Goal: Task Accomplishment & Management: Manage account settings

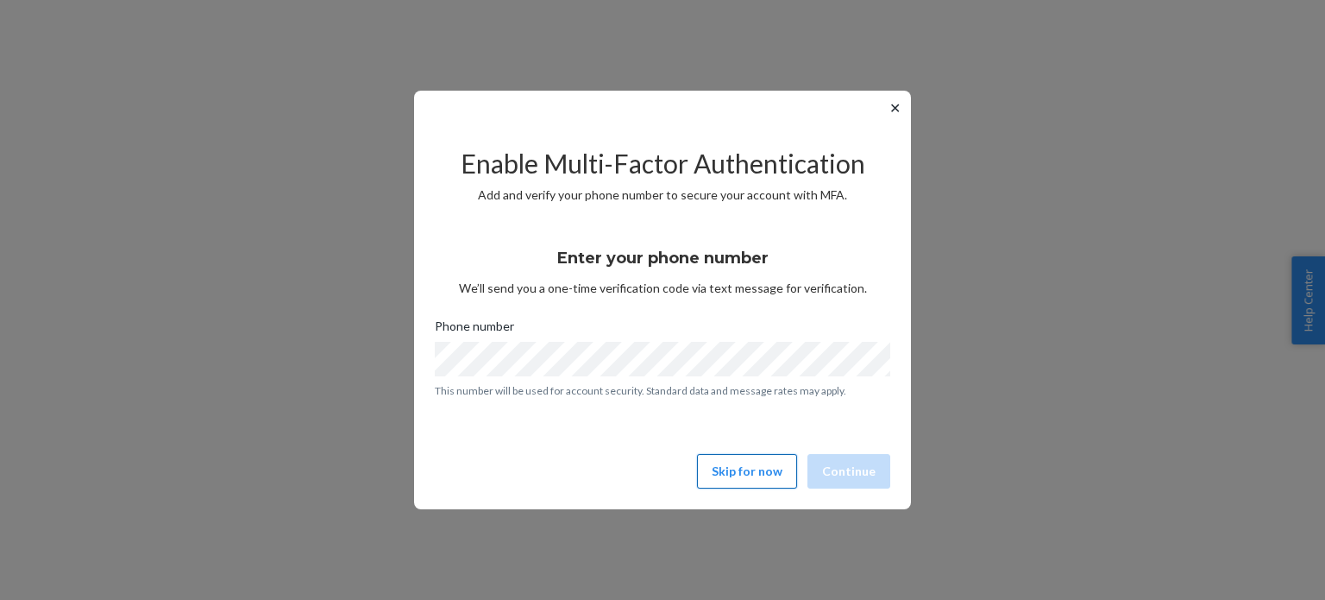
click at [752, 479] on button "Skip for now" at bounding box center [747, 471] width 100 height 35
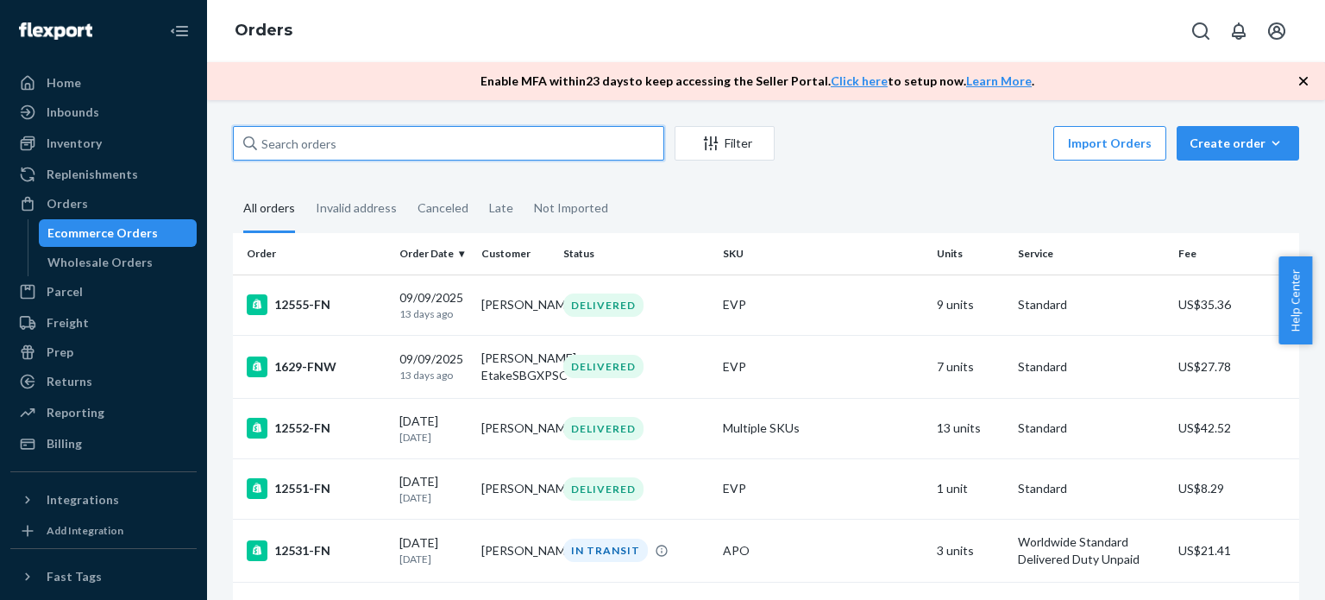
click at [439, 148] on input "text" at bounding box center [448, 143] width 431 height 35
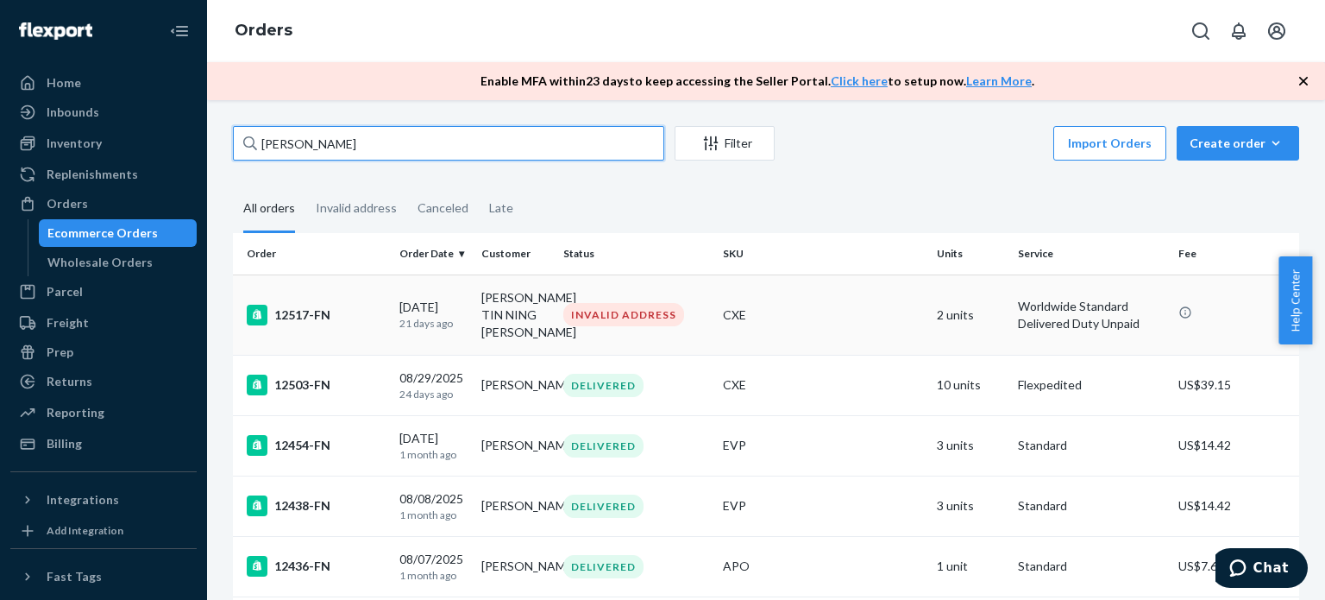
type input "[PERSON_NAME]"
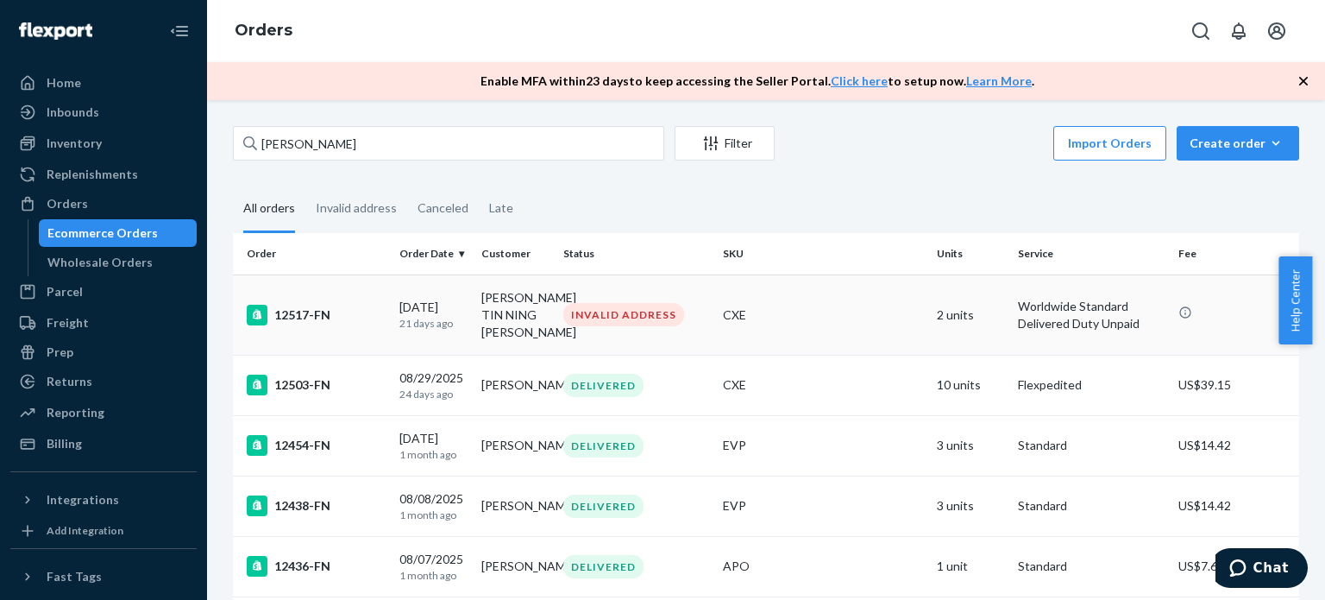
click at [312, 305] on div "12517-FN" at bounding box center [316, 315] width 139 height 21
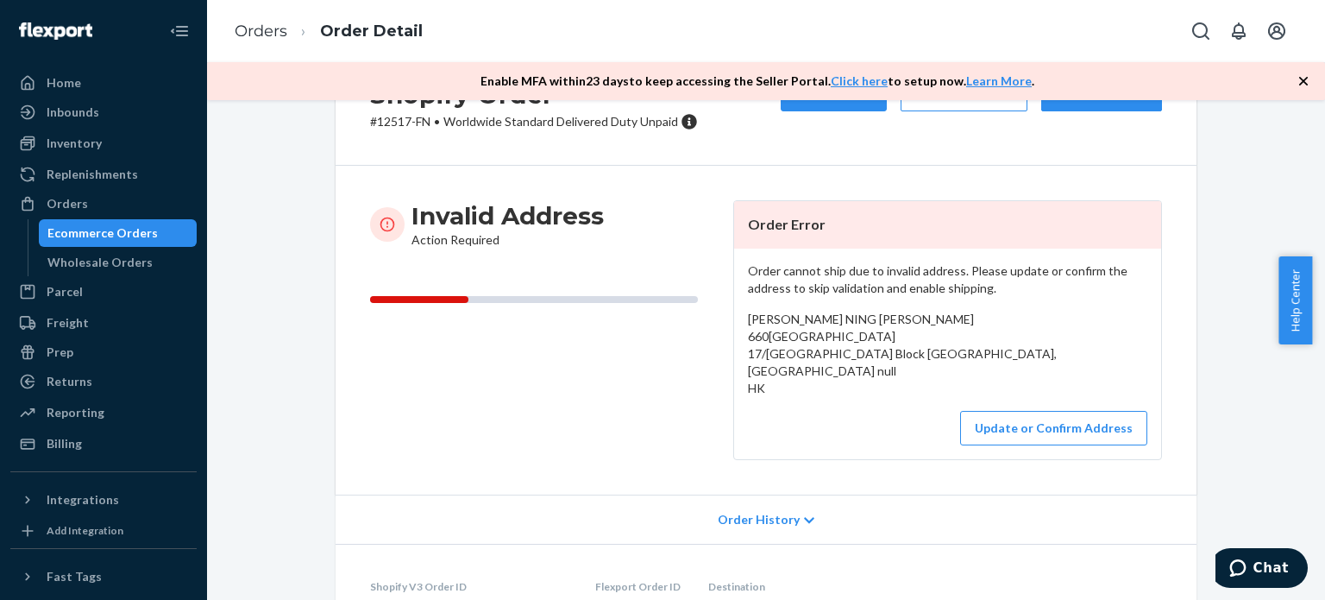
scroll to position [86, 0]
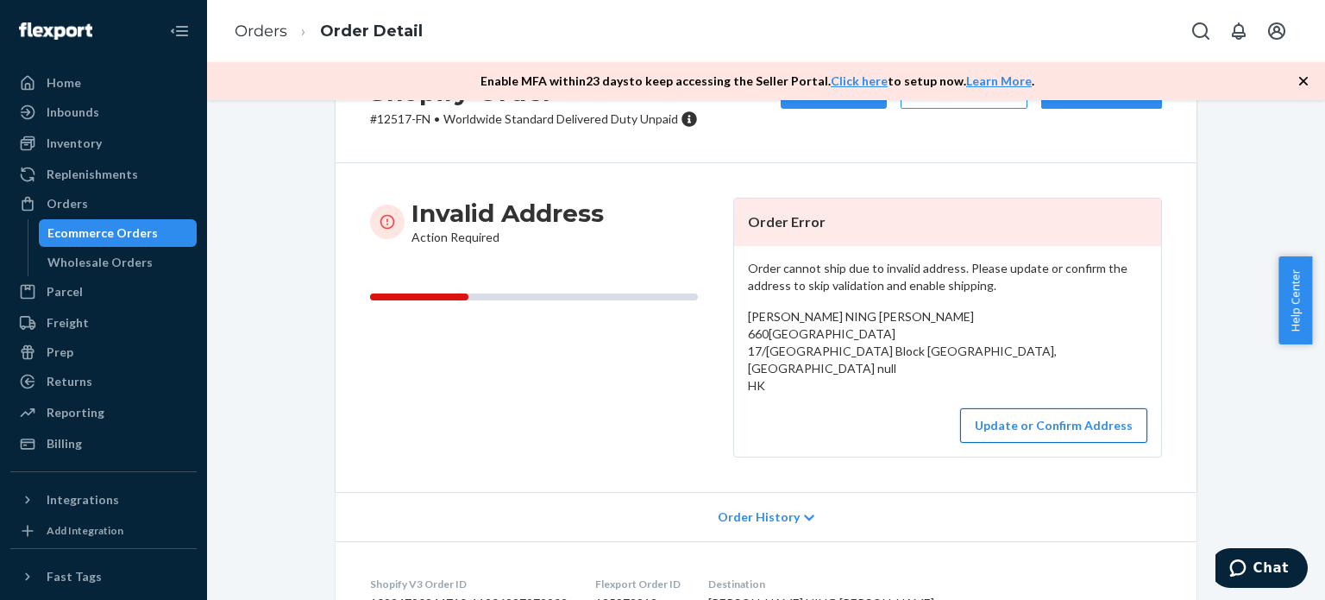
click at [1035, 434] on button "Update or Confirm Address" at bounding box center [1053, 425] width 187 height 35
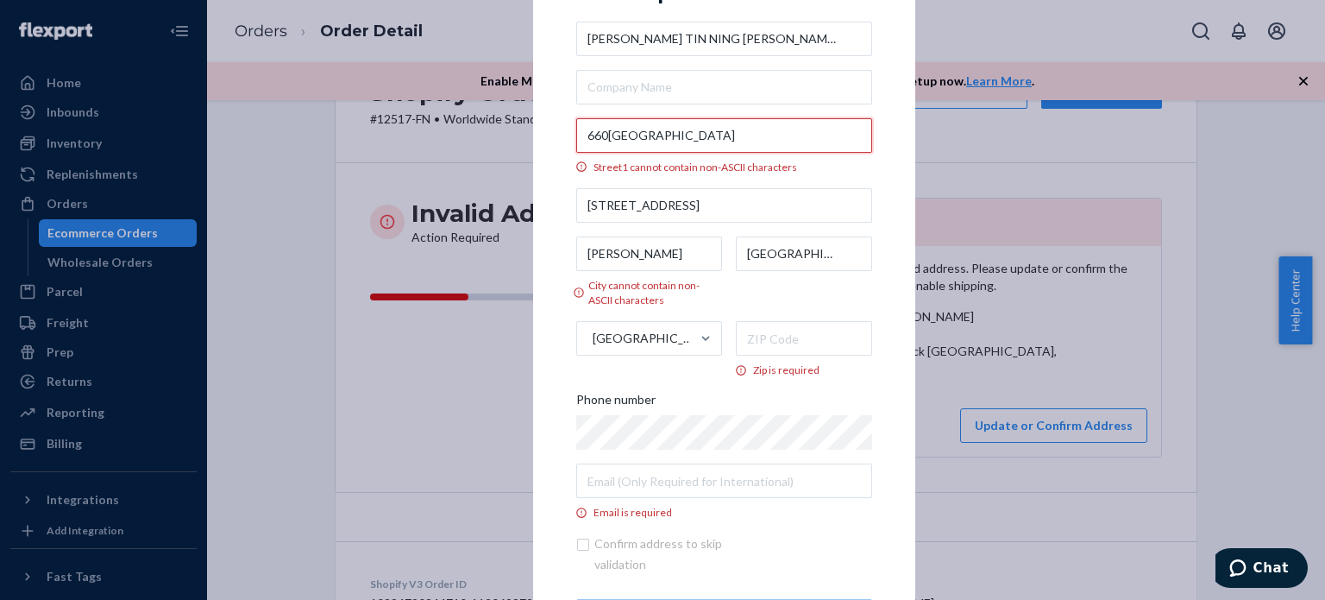
drag, startPoint x: 748, startPoint y: 147, endPoint x: 554, endPoint y: 138, distance: 194.3
click at [554, 138] on div "× Update Address [PERSON_NAME] NING [PERSON_NAME] [STREET_ADDRESS] cannot conta…" at bounding box center [724, 300] width 382 height 754
paste input "[STREET_ADDRESS]"
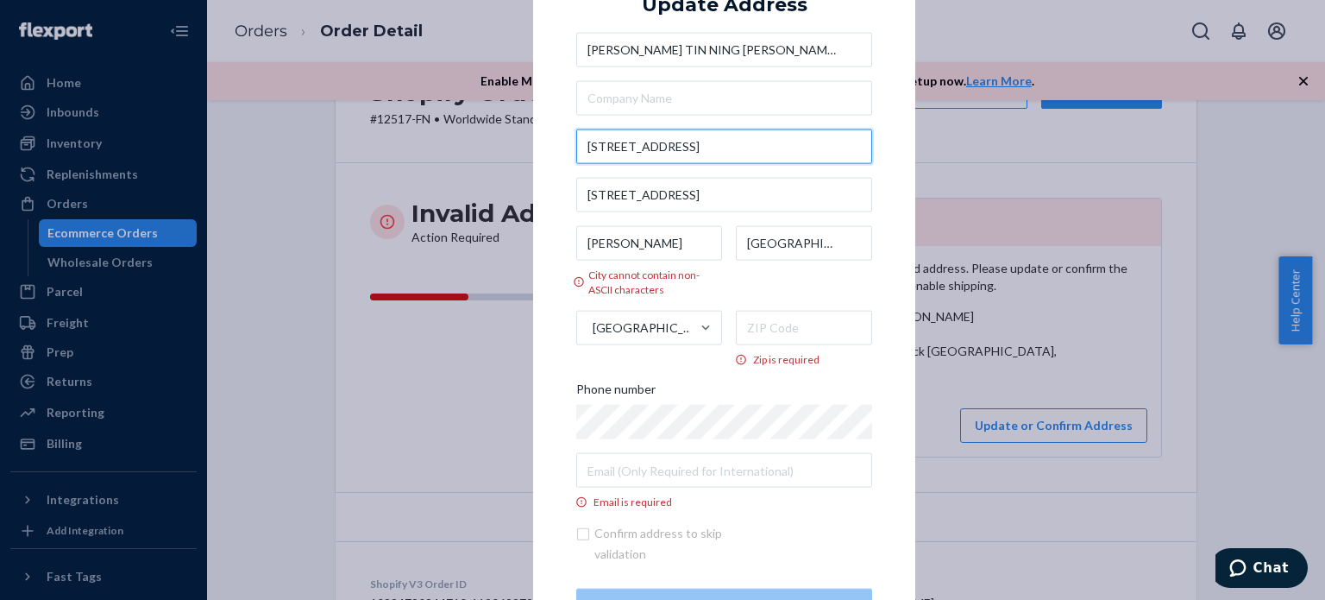
type input "[STREET_ADDRESS]"
click at [554, 138] on div "× Update Address [PERSON_NAME] [STREET_ADDRESS][PERSON_NAME] [GEOGRAPHIC_DATA] …" at bounding box center [724, 300] width 382 height 733
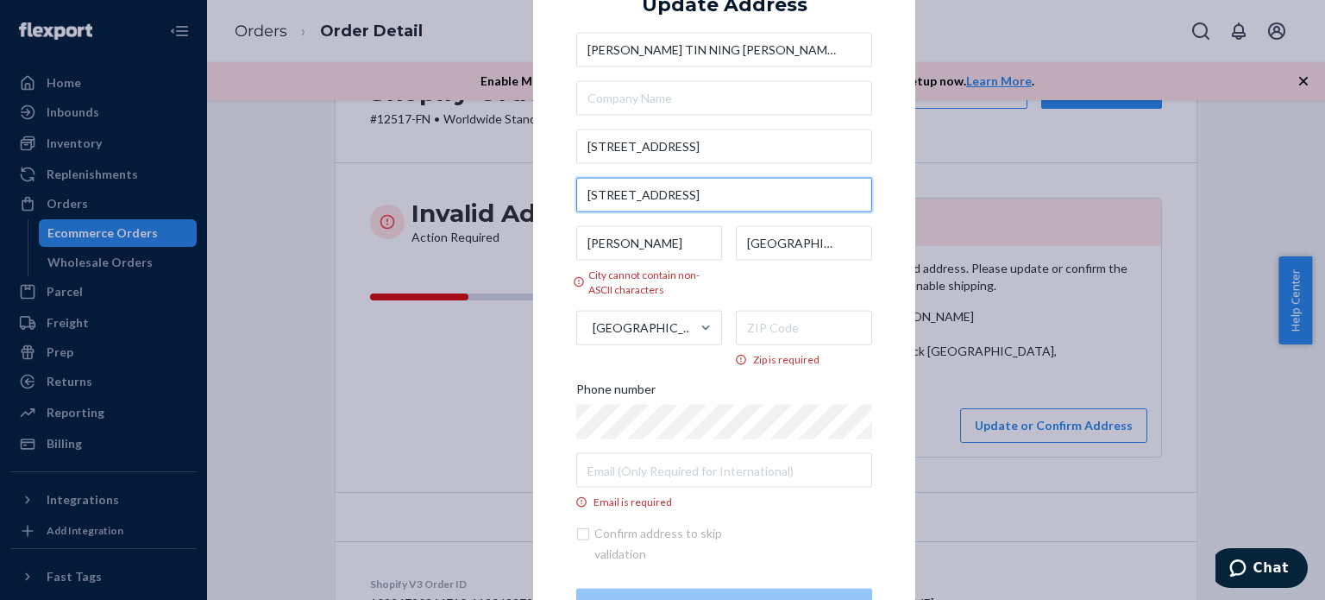
drag, startPoint x: 701, startPoint y: 193, endPoint x: 556, endPoint y: 176, distance: 146.0
click at [556, 176] on div "× Update Address [PERSON_NAME] [STREET_ADDRESS][PERSON_NAME] [GEOGRAPHIC_DATA] …" at bounding box center [724, 300] width 382 height 733
paste input "[STREET_ADDRESS]"
type input "[STREET_ADDRESS]"
click at [747, 281] on label "[GEOGRAPHIC_DATA]" at bounding box center [804, 260] width 137 height 71
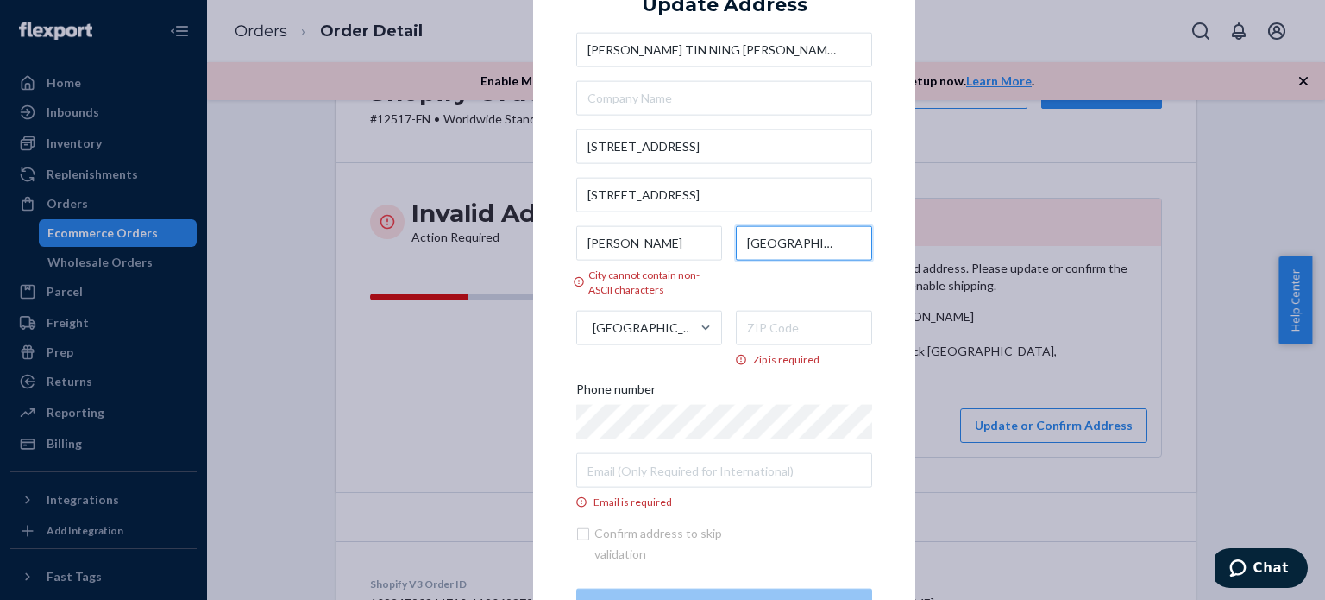
click at [747, 260] on input "[GEOGRAPHIC_DATA]" at bounding box center [804, 242] width 137 height 35
drag, startPoint x: 639, startPoint y: 248, endPoint x: 566, endPoint y: 248, distance: 73.3
click at [566, 248] on div "× Update Address [PERSON_NAME] TIN NING [PERSON_NAME] [STREET_ADDRESS] cannot c…" at bounding box center [724, 300] width 382 height 733
paste input "Hung [PERSON_NAME]"
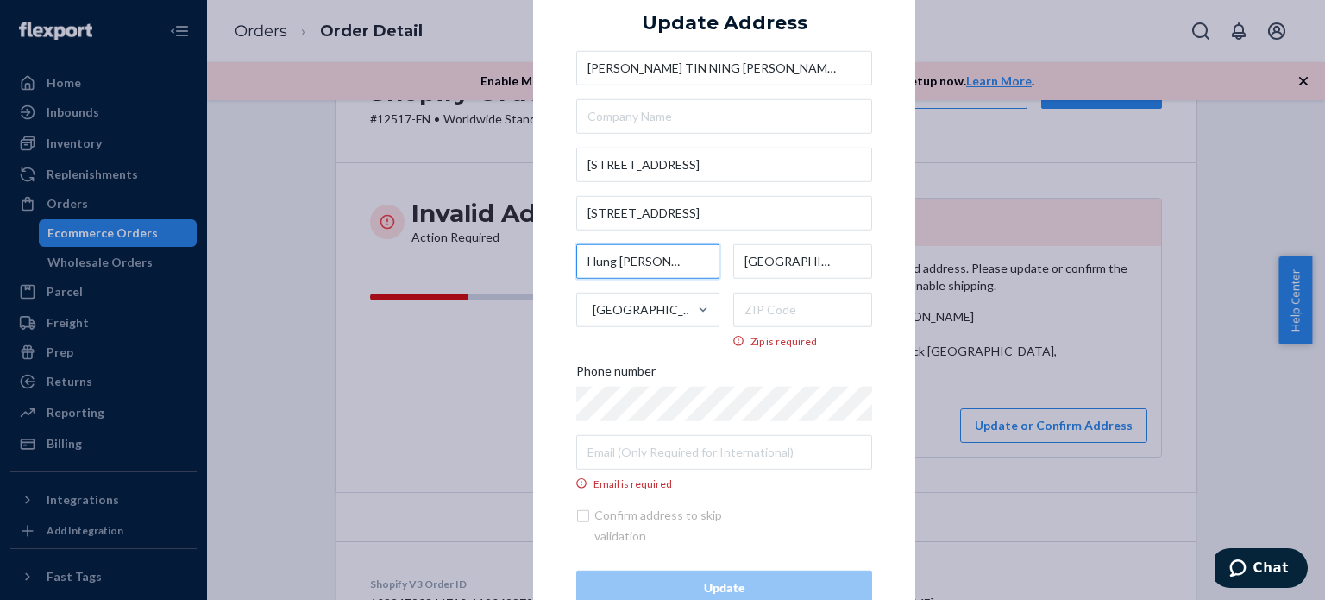
type input "Hung [PERSON_NAME]"
drag, startPoint x: 816, startPoint y: 251, endPoint x: 728, endPoint y: 248, distance: 88.0
click at [733, 248] on input "[GEOGRAPHIC_DATA]" at bounding box center [803, 260] width 140 height 35
paste input "[PERSON_NAME]"
type input "[PERSON_NAME]"
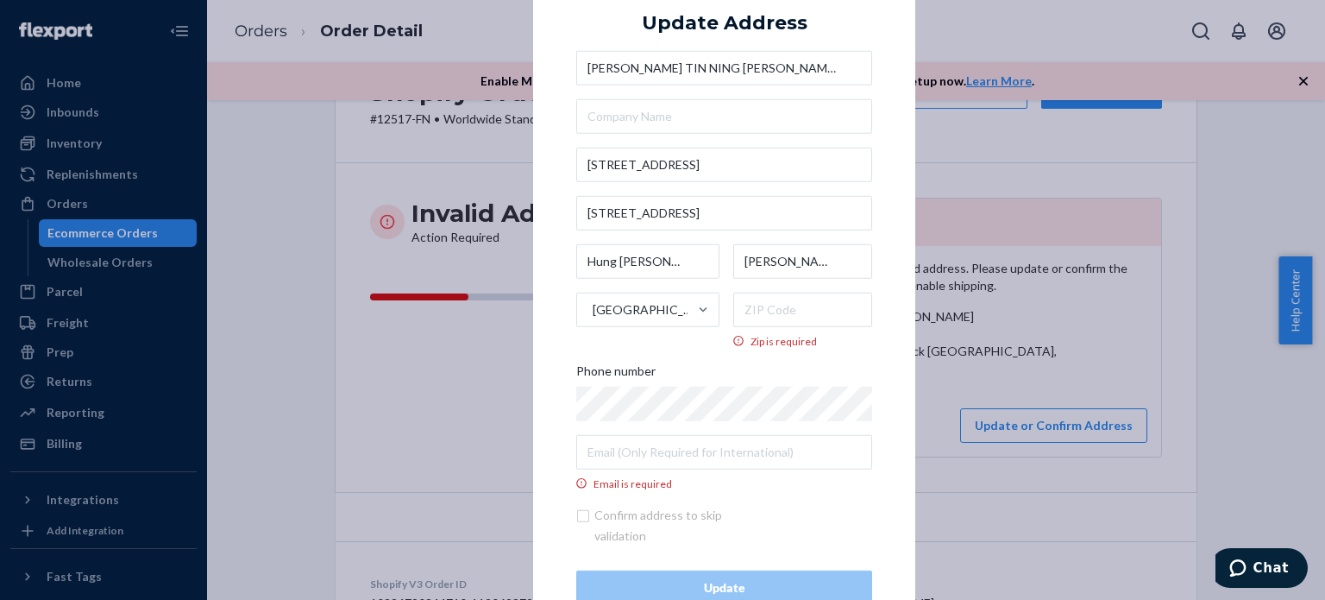
click at [720, 248] on div "Hung Shui [PERSON_NAME] Long Hong Kong Zip is required" at bounding box center [724, 295] width 296 height 104
click at [753, 313] on input "Zip is required" at bounding box center [803, 309] width 140 height 35
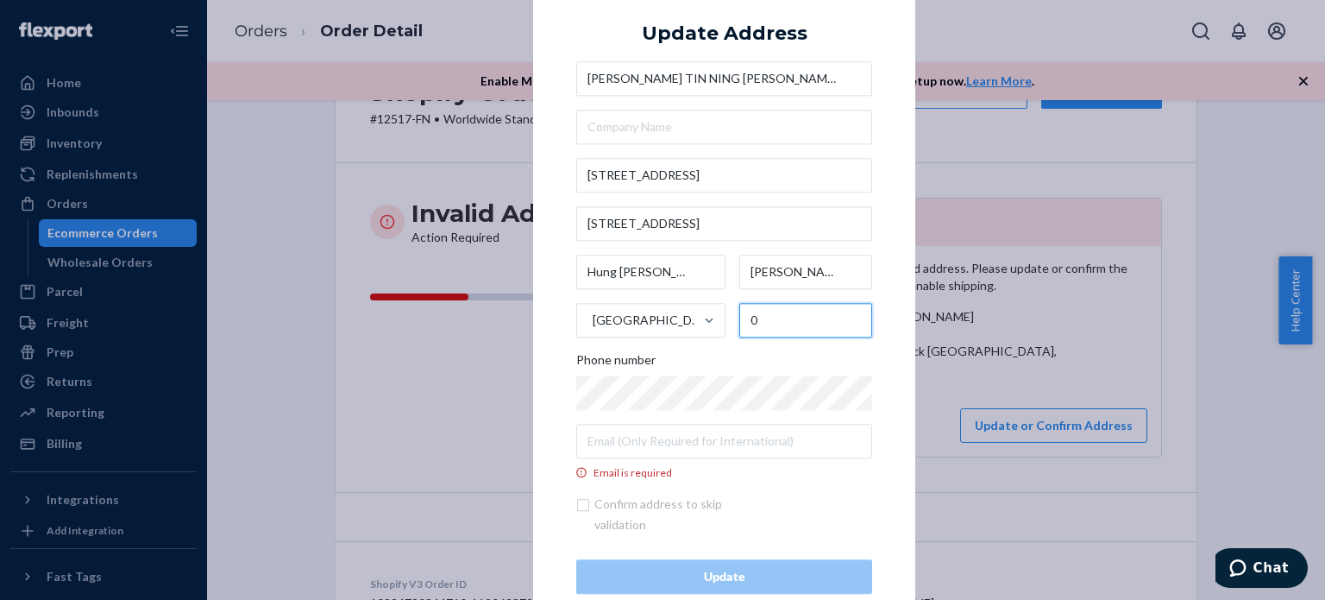
type input "0"
drag, startPoint x: 246, startPoint y: 194, endPoint x: 267, endPoint y: 194, distance: 21.6
click at [248, 194] on div "× Update Address [PERSON_NAME] TIN NING [PERSON_NAME] [STREET_ADDRESS][PERSON_N…" at bounding box center [662, 300] width 1325 height 600
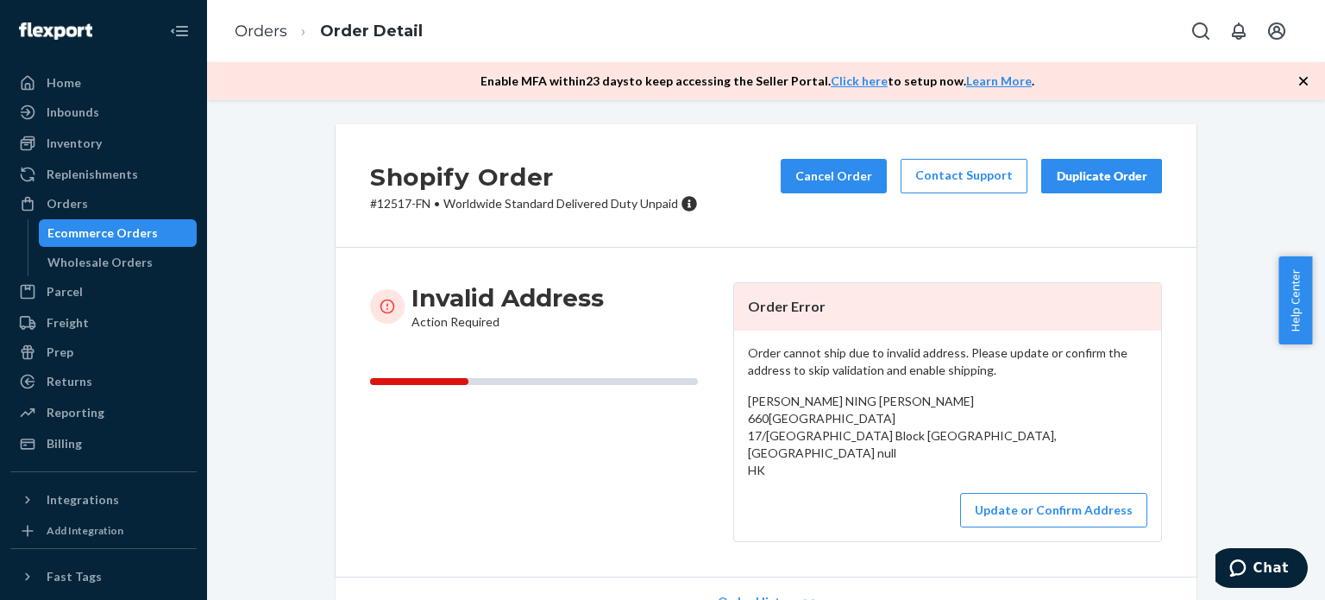
scroll to position [0, 0]
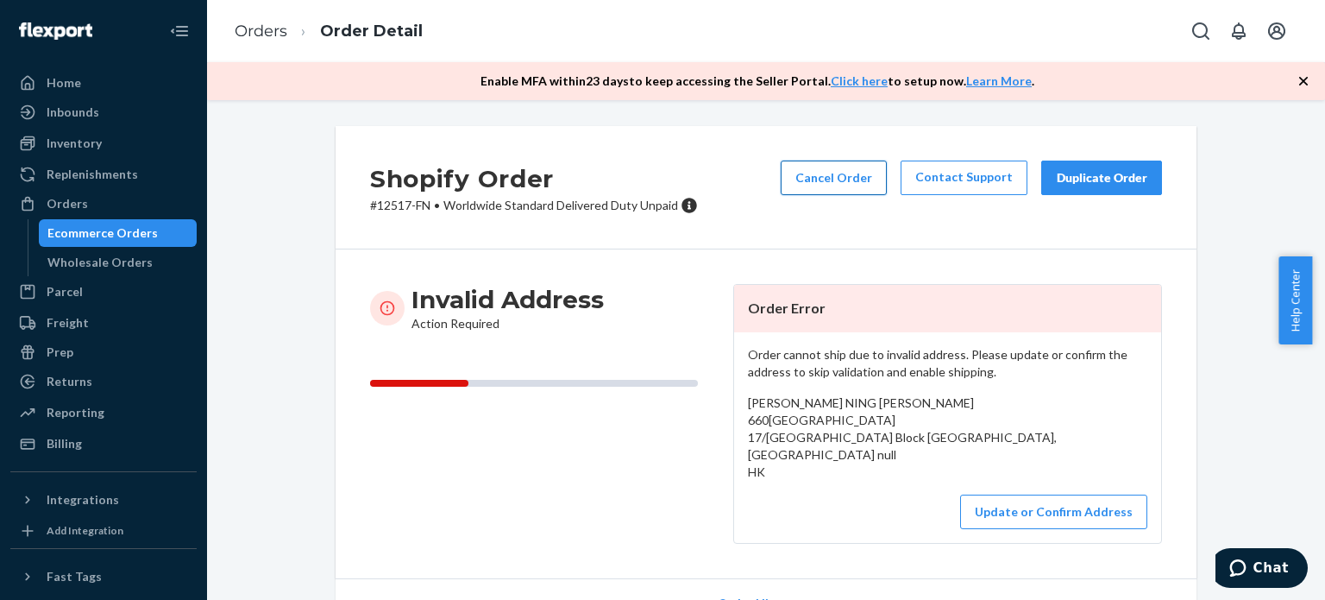
click at [865, 181] on button "Cancel Order" at bounding box center [834, 177] width 106 height 35
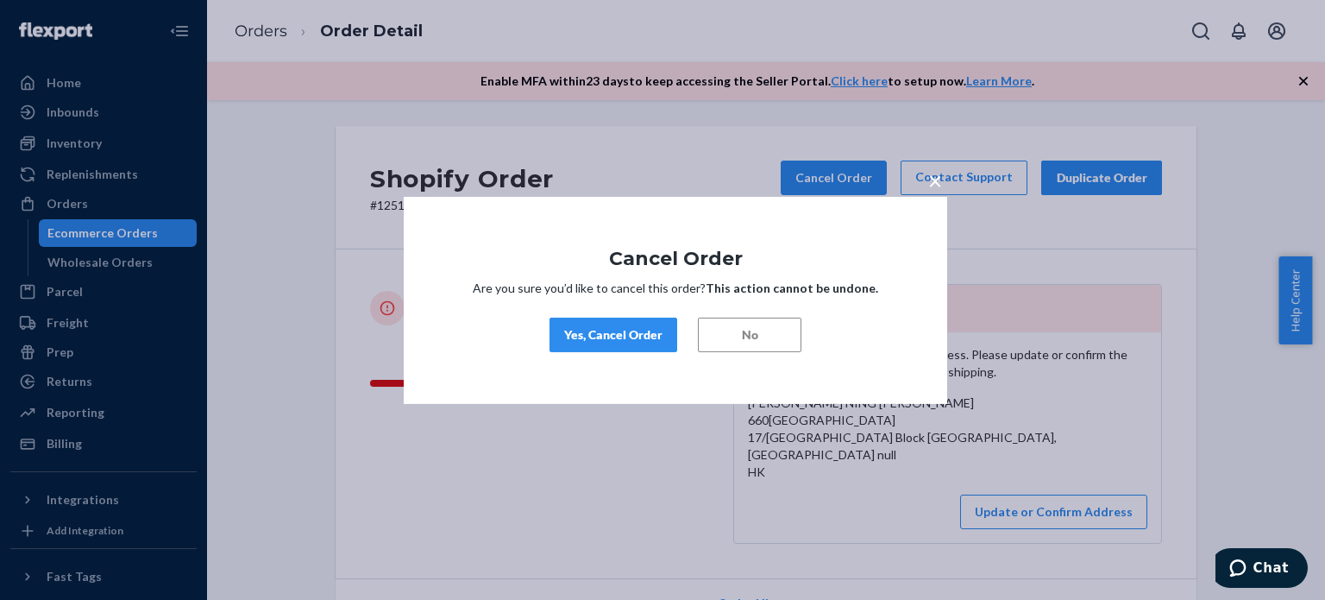
click at [576, 334] on div "Yes, Cancel Order" at bounding box center [613, 334] width 98 height 17
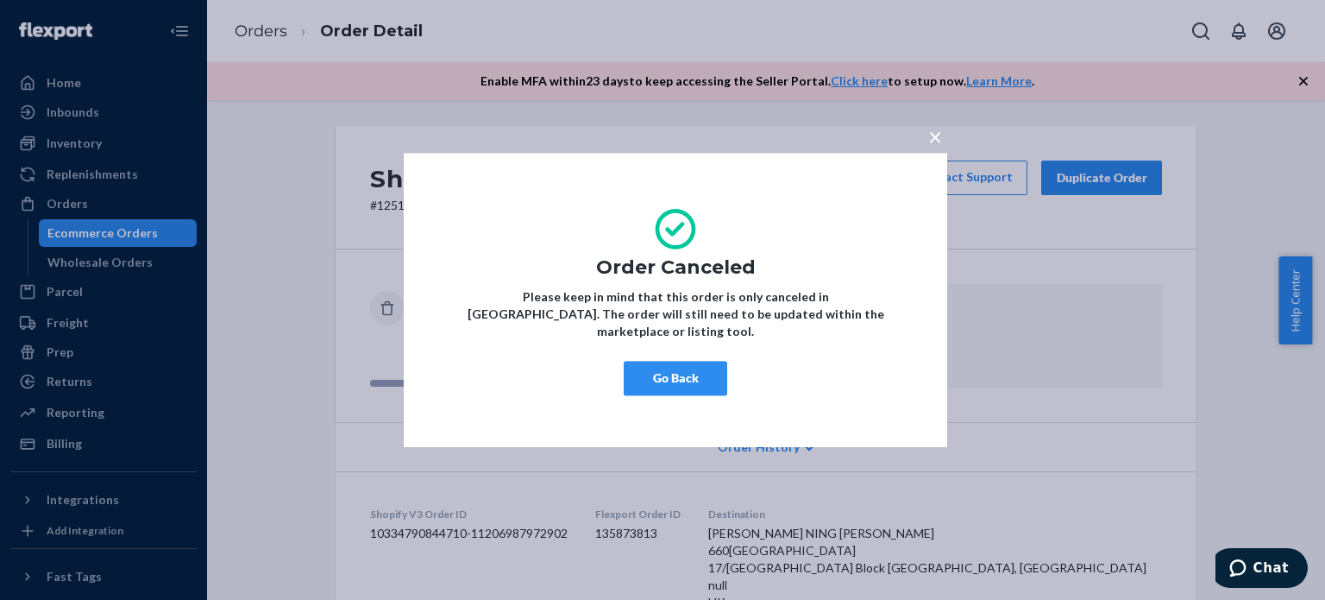
click at [677, 385] on button "Go Back" at bounding box center [676, 378] width 104 height 35
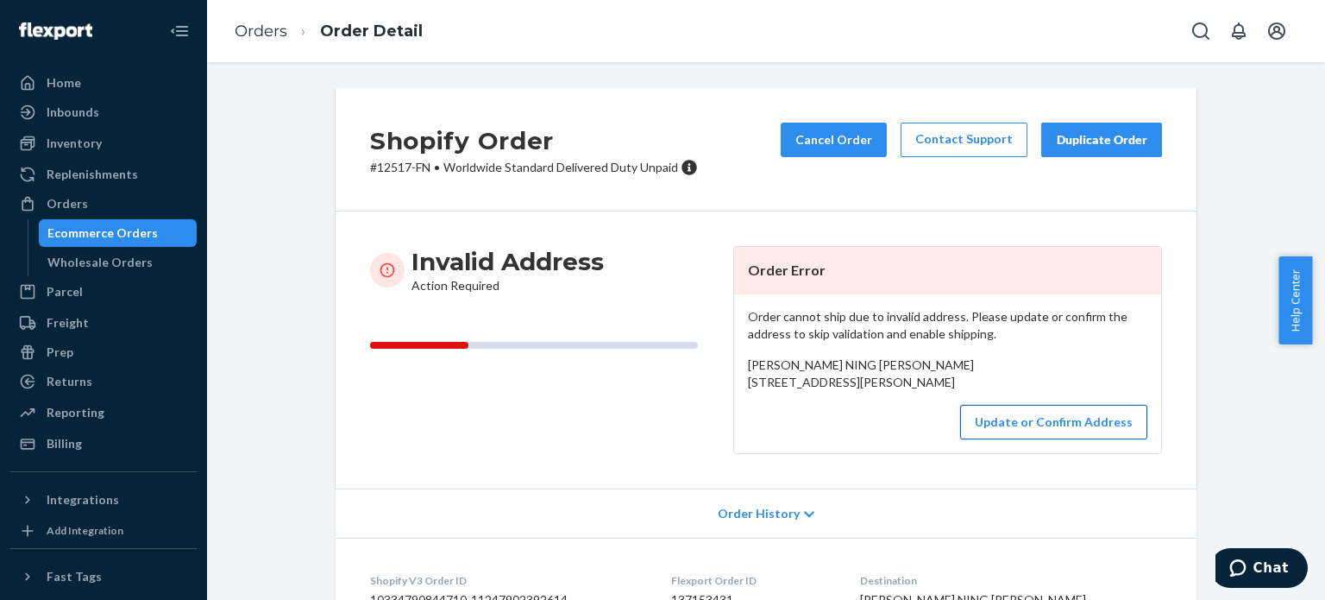
click at [1069, 439] on button "Update or Confirm Address" at bounding box center [1053, 422] width 187 height 35
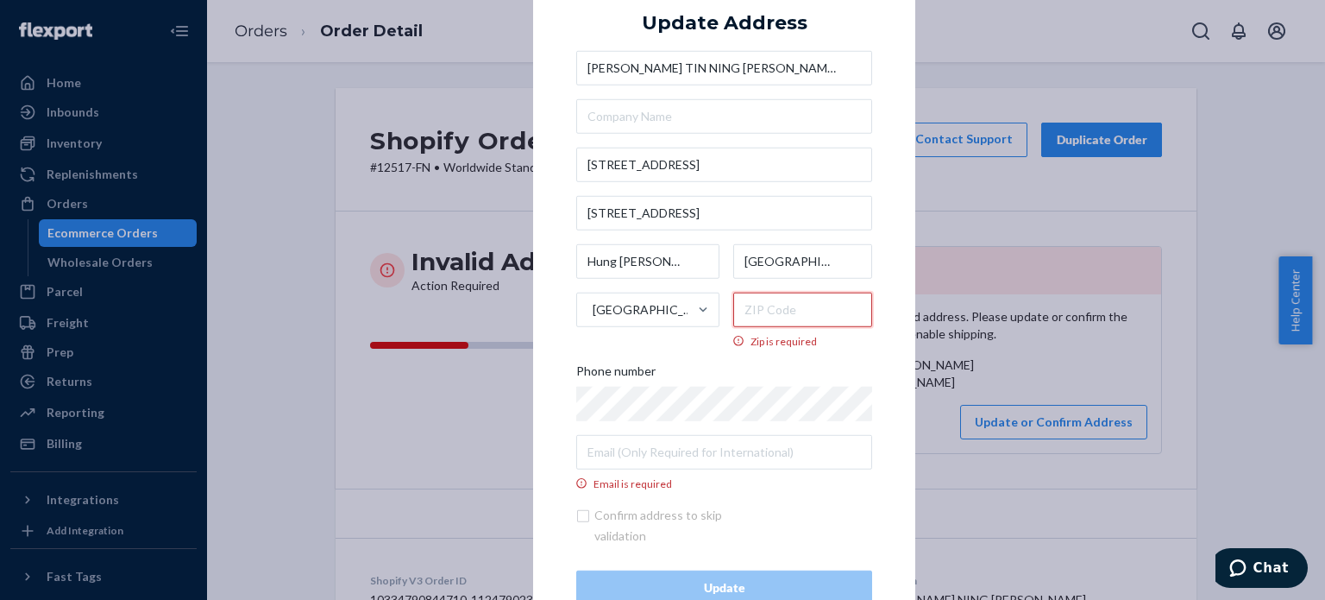
click at [780, 311] on input "Zip is required" at bounding box center [803, 309] width 140 height 35
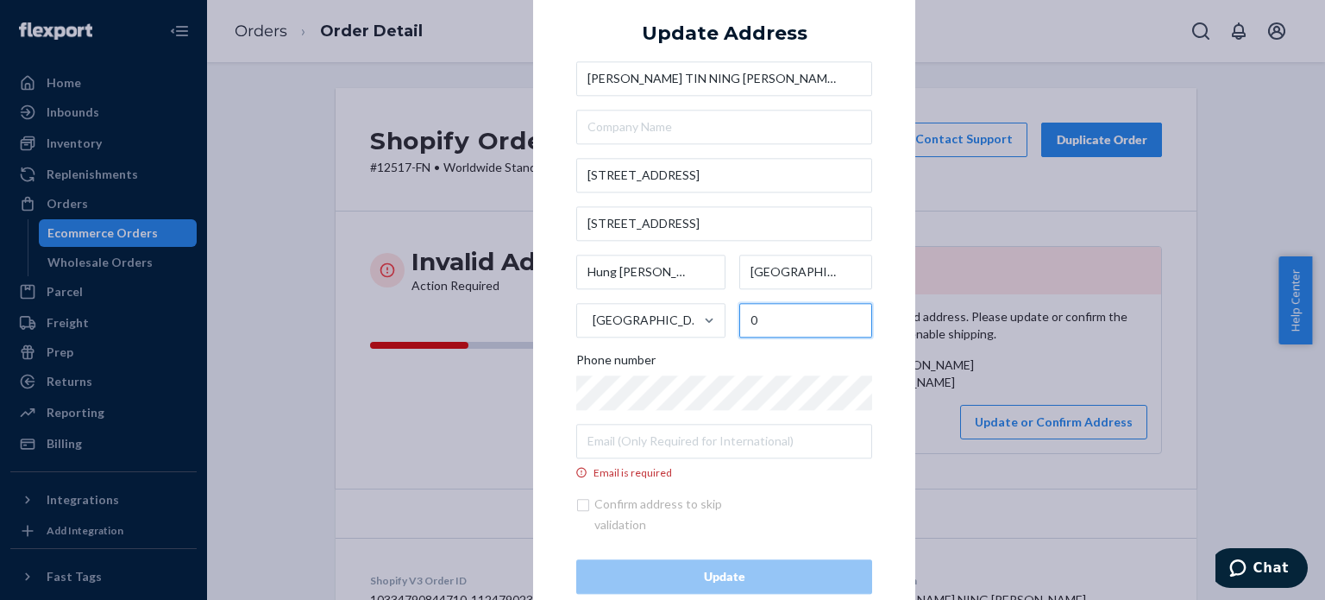
type input "0"
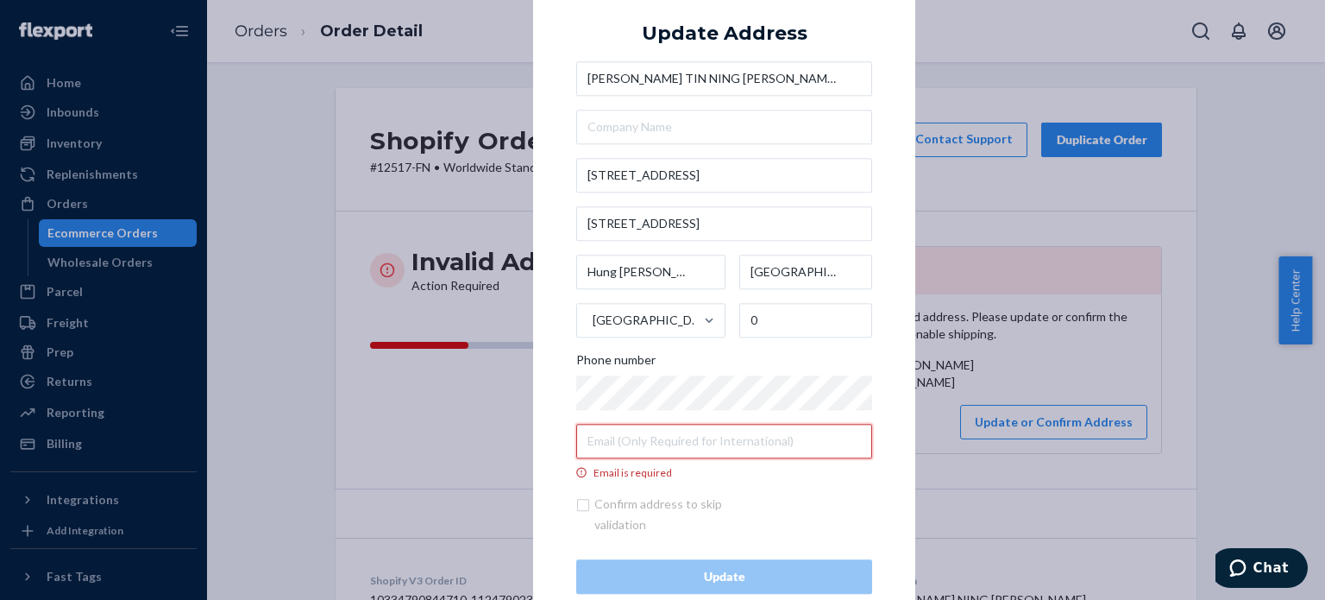
click at [689, 454] on input "Email is required" at bounding box center [724, 441] width 296 height 35
paste input "[EMAIL_ADDRESS][DOMAIN_NAME]"
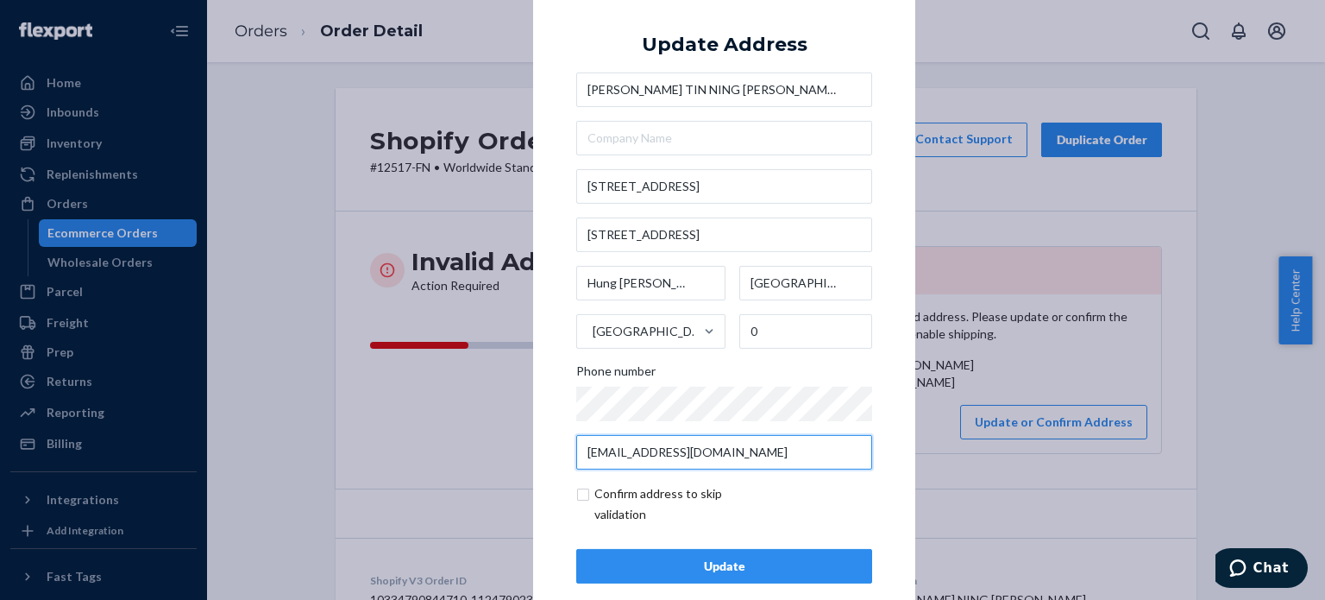
type input "[EMAIL_ADDRESS][DOMAIN_NAME]"
click at [887, 513] on div "× Update Address [PERSON_NAME] TIN NING [PERSON_NAME] [STREET_ADDRESS][PERSON_N…" at bounding box center [724, 299] width 382 height 652
click at [714, 563] on div "Update" at bounding box center [724, 565] width 267 height 17
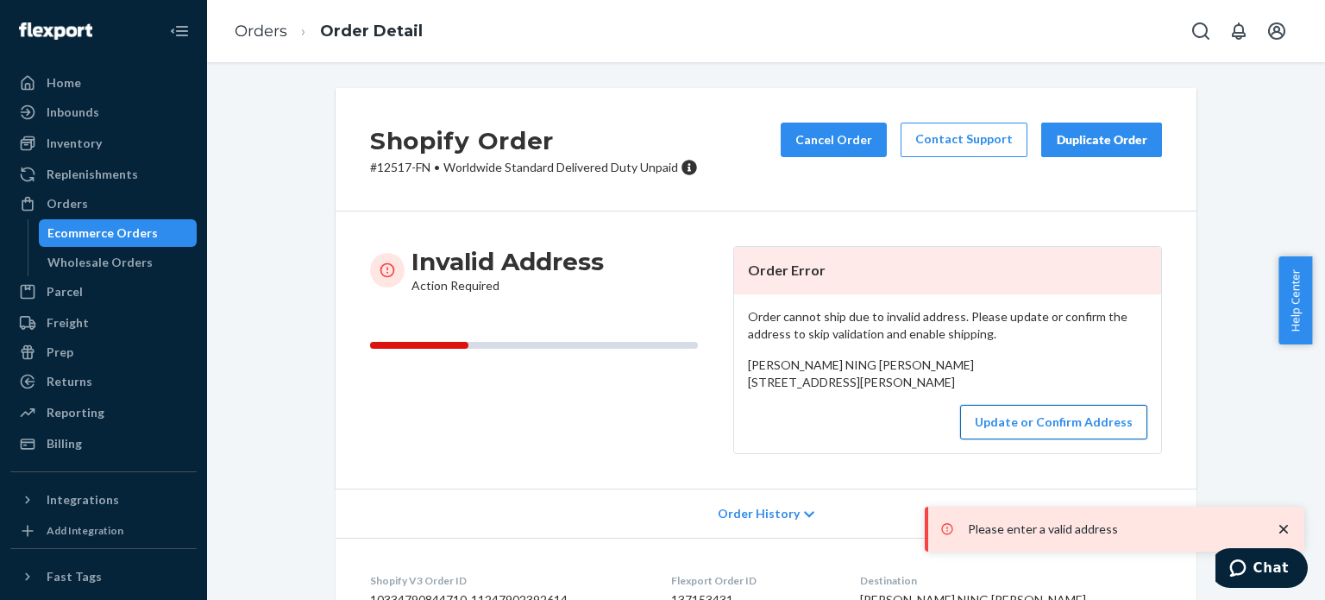
click at [1042, 439] on button "Update or Confirm Address" at bounding box center [1053, 422] width 187 height 35
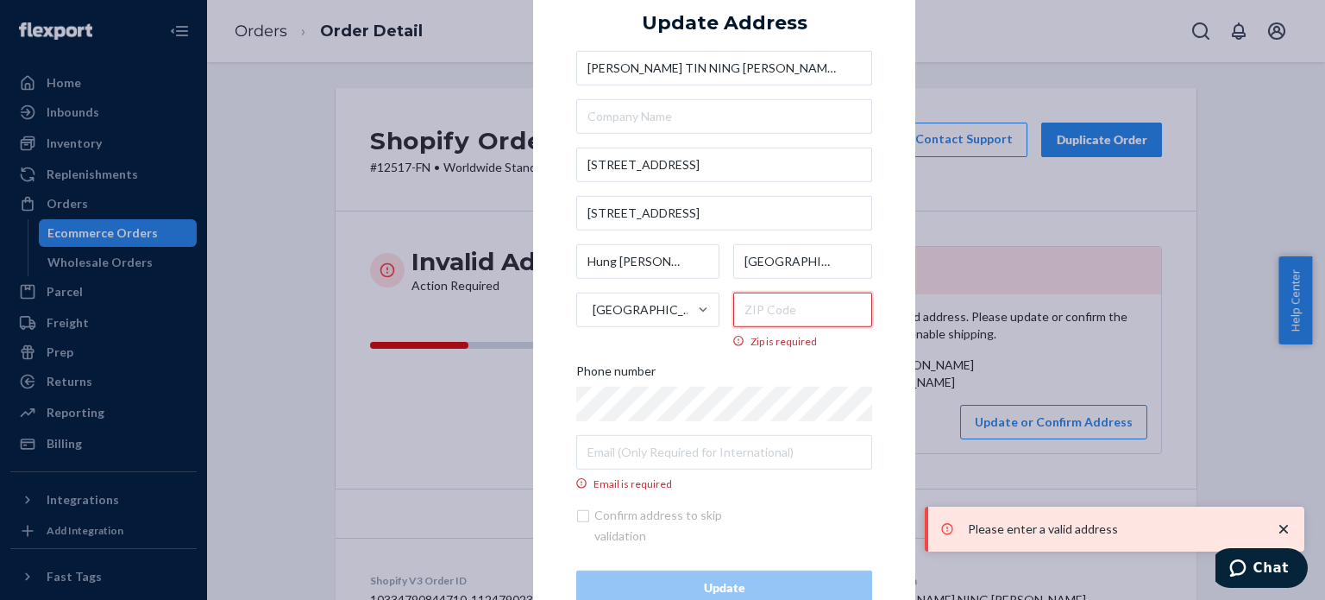
click at [775, 311] on input "Zip is required" at bounding box center [803, 309] width 140 height 35
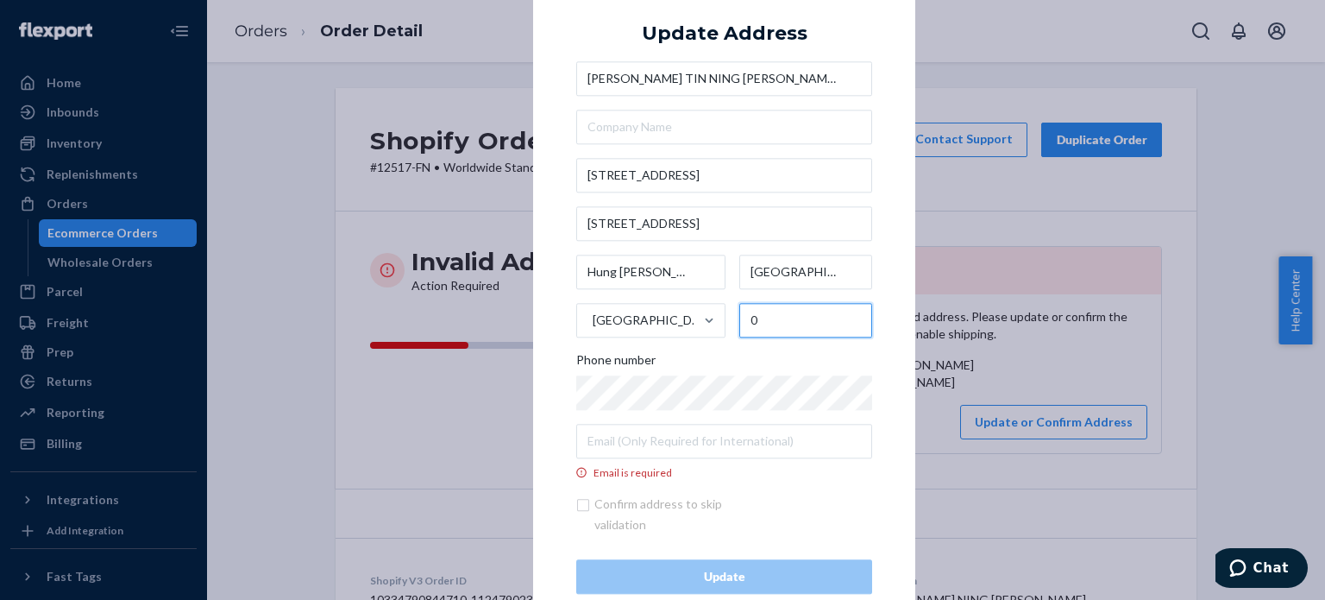
type input "0"
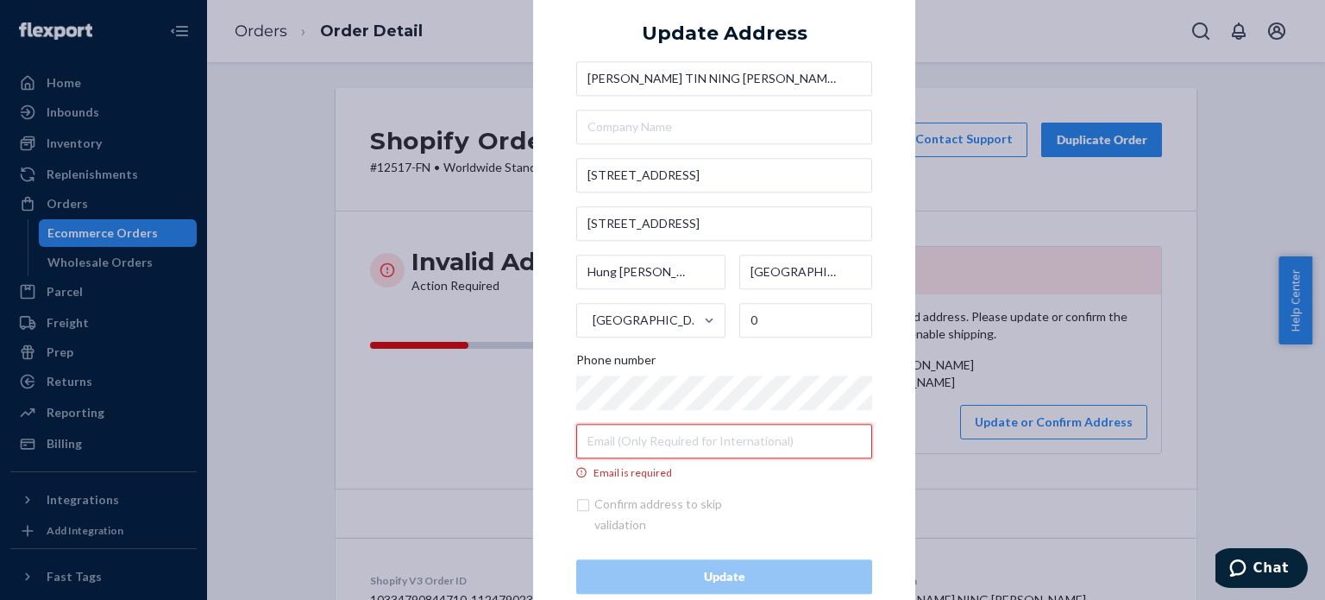
click at [662, 437] on input "Email is required" at bounding box center [724, 441] width 296 height 35
paste input "tinning21@hotmail.com"
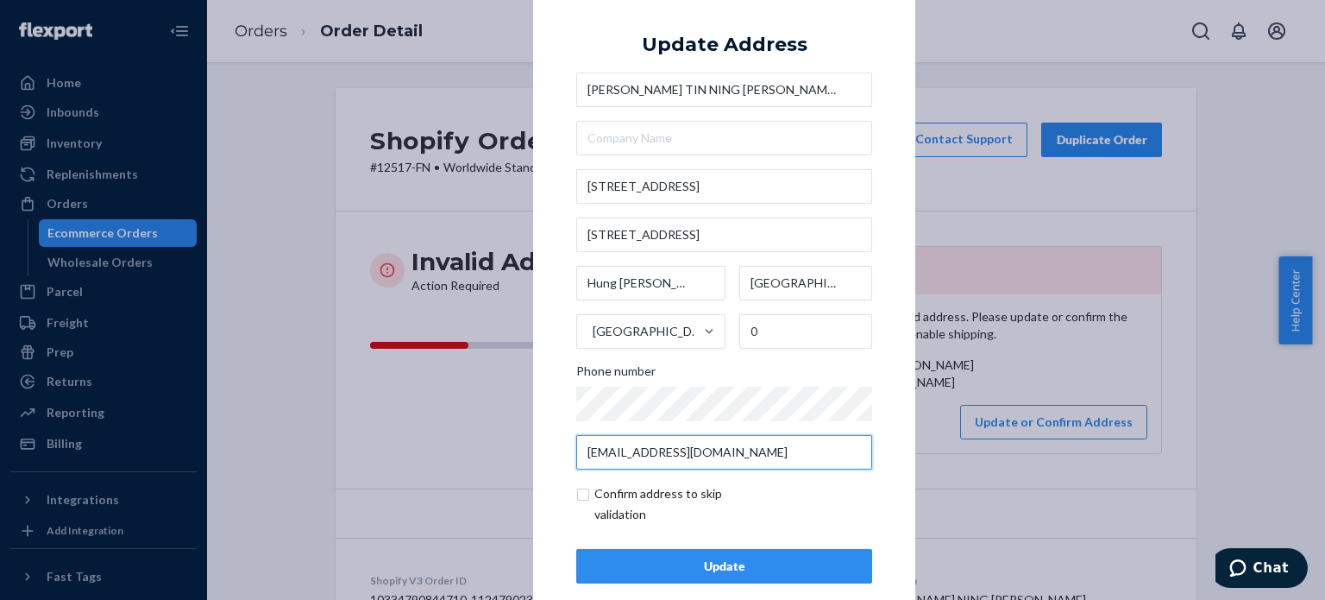
type input "tinning21@hotmail.com"
click at [524, 439] on div "× Update Address WONG TIN NING ALICE 660 Castle Peak Road 17/F Flat B Tower 3, …" at bounding box center [662, 300] width 1325 height 600
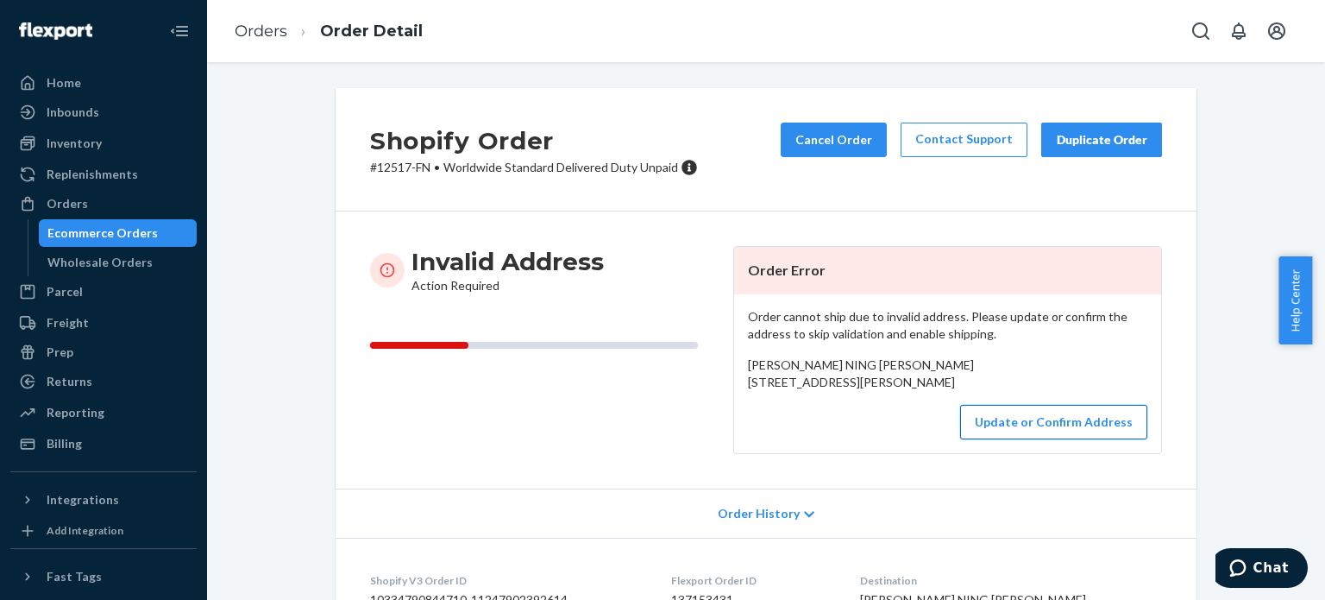
click at [1015, 439] on button "Update or Confirm Address" at bounding box center [1053, 422] width 187 height 35
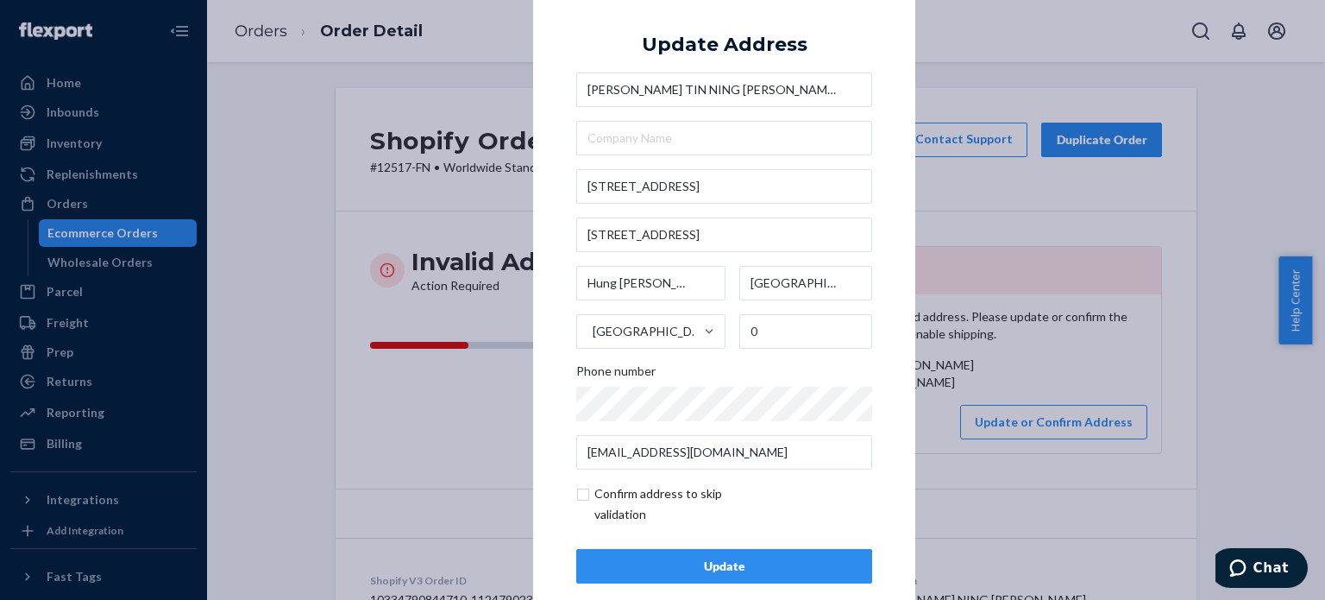
click at [673, 486] on input "checkbox" at bounding box center [676, 503] width 200 height 41
checkbox input "true"
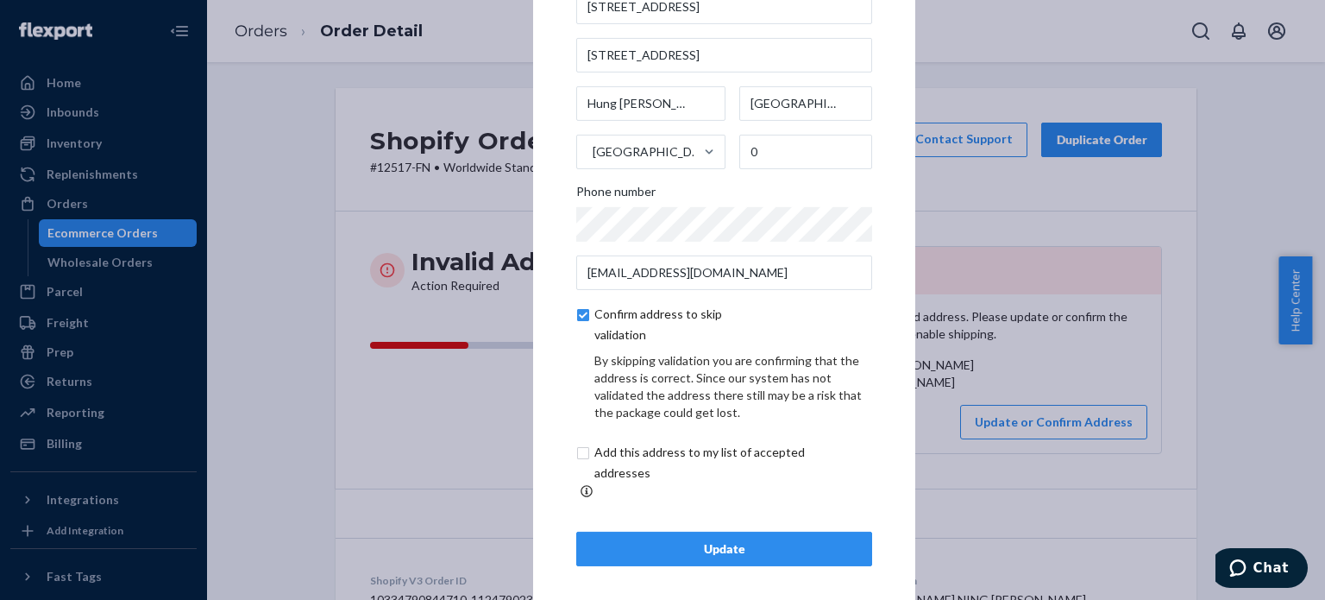
click at [724, 540] on div "Update" at bounding box center [724, 548] width 267 height 17
